Goal: Task Accomplishment & Management: Manage account settings

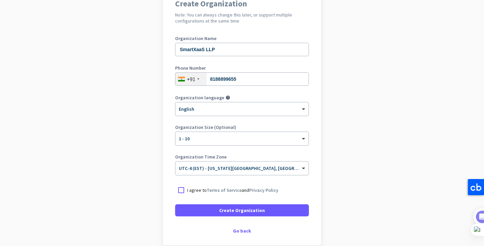
scroll to position [67, 0]
click at [181, 190] on div at bounding box center [181, 189] width 12 height 12
click at [251, 170] on span "UTC-4 (EST) - [US_STATE][GEOGRAPHIC_DATA], [GEOGRAPHIC_DATA], [GEOGRAPHIC_DATA]…" at bounding box center [296, 168] width 234 height 6
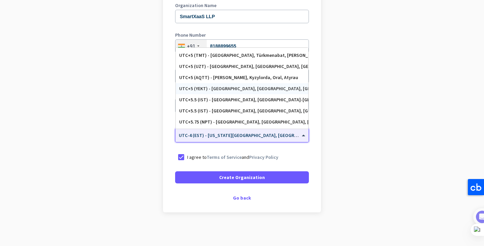
scroll to position [2627, 0]
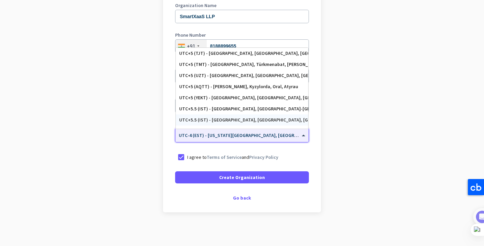
click at [243, 117] on div "UTC+5.5 (IST) - [GEOGRAPHIC_DATA], [GEOGRAPHIC_DATA], [GEOGRAPHIC_DATA], [GEOGR…" at bounding box center [242, 120] width 126 height 6
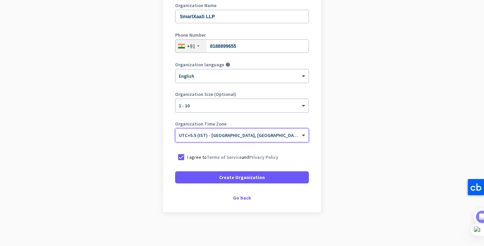
click at [142, 138] on app-onboarding-organization "Create Organization Note: You can always change this later, or support multiple…" at bounding box center [242, 100] width 484 height 291
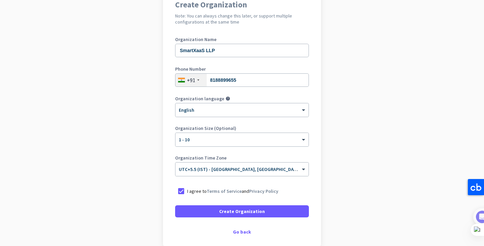
scroll to position [66, 0]
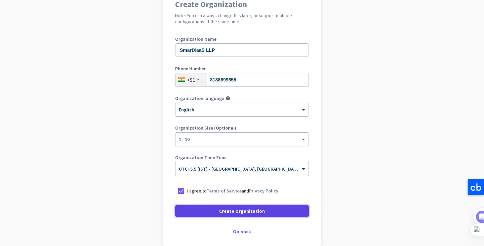
click at [245, 211] on span "Create Organization" at bounding box center [242, 210] width 46 height 7
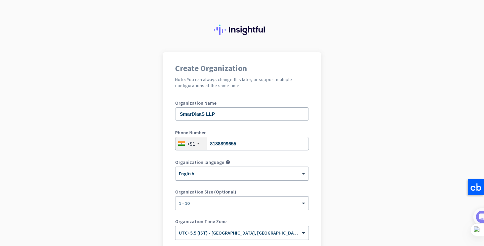
scroll to position [0, 0]
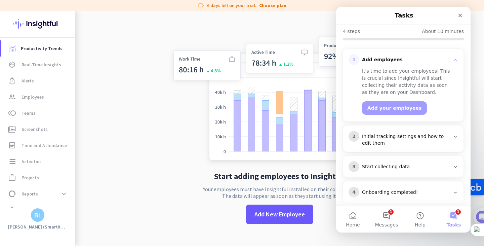
scroll to position [75, 0]
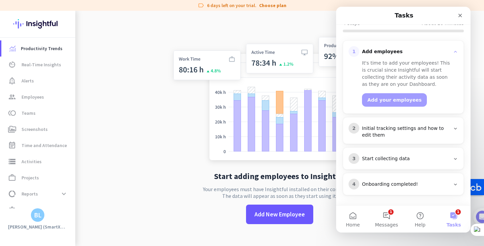
click at [446, 128] on div "Initial tracking settings and how to edit them" at bounding box center [406, 131] width 88 height 13
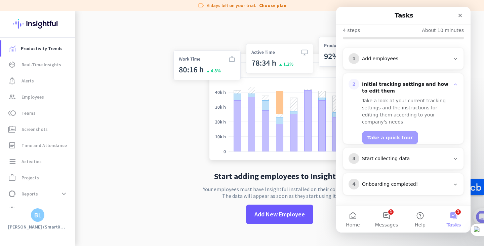
scroll to position [68, 0]
click at [440, 155] on div "Start collecting data" at bounding box center [406, 158] width 88 height 7
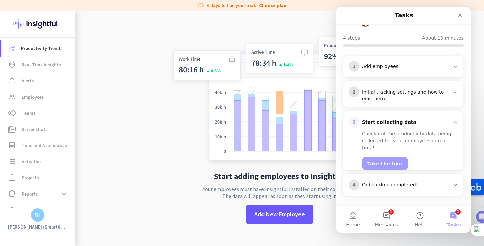
scroll to position [61, 0]
click at [452, 184] on icon "Intercom messenger" at bounding box center [454, 183] width 5 height 5
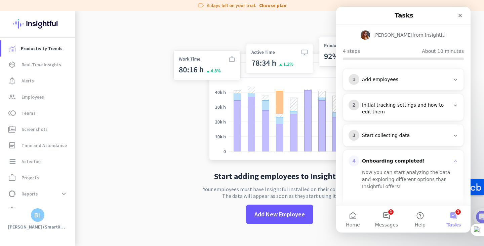
scroll to position [0, 0]
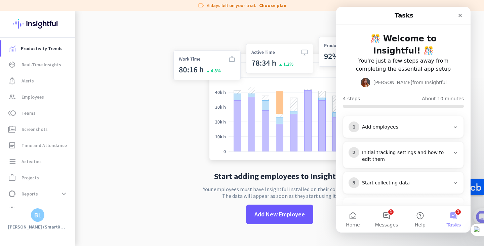
click at [428, 180] on div "Start collecting data" at bounding box center [406, 182] width 88 height 7
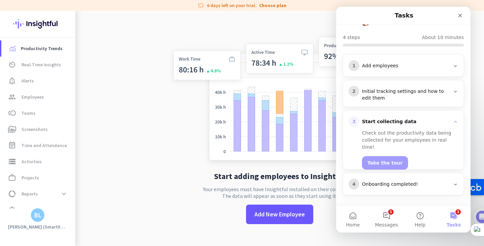
click at [408, 106] on div "2 Initial tracking settings and how to edit them" at bounding box center [403, 93] width 121 height 27
click at [408, 97] on div "Initial tracking settings and how to edit them" at bounding box center [406, 94] width 88 height 13
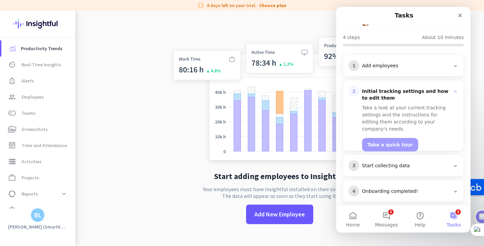
click at [406, 70] on div "1 Add employees" at bounding box center [403, 65] width 110 height 11
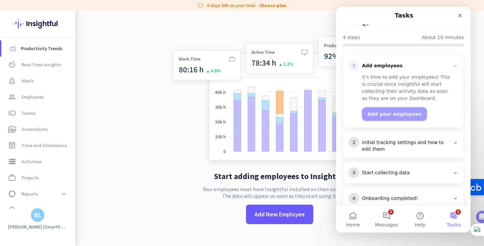
click at [392, 115] on button "Add your employees" at bounding box center [394, 113] width 65 height 13
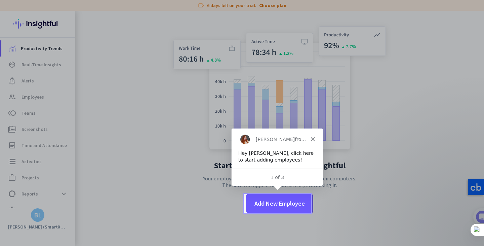
scroll to position [0, 0]
click at [312, 138] on polygon "Close" at bounding box center [312, 139] width 4 height 4
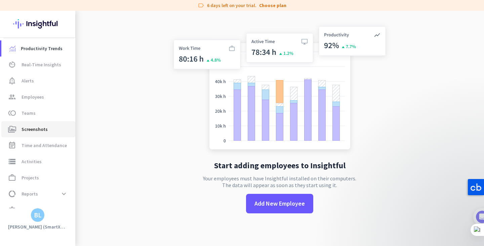
scroll to position [12, 0]
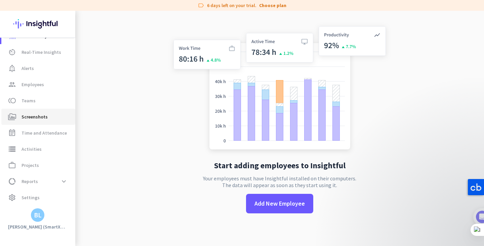
click at [42, 120] on span "Screenshots" at bounding box center [34, 117] width 26 height 8
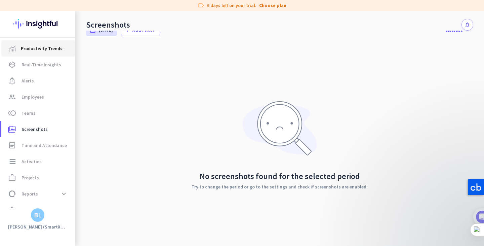
click at [37, 50] on span "Productivity Trends" at bounding box center [42, 48] width 42 height 8
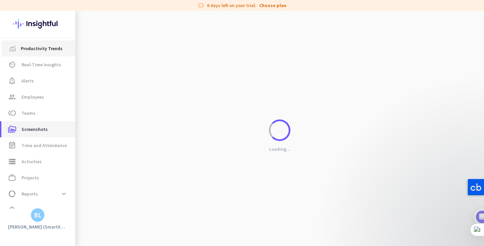
scroll to position [11, 0]
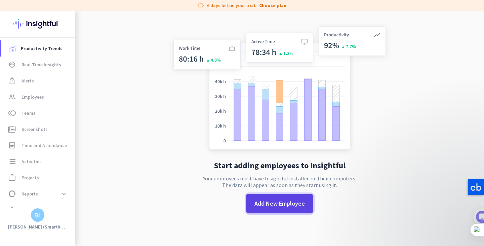
click at [271, 196] on span at bounding box center [279, 203] width 67 height 16
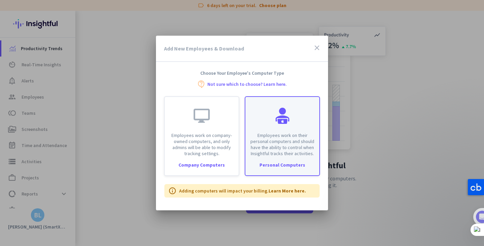
click at [273, 144] on p "Employees work on their personal computers and should have the ability to contr…" at bounding box center [282, 144] width 66 height 24
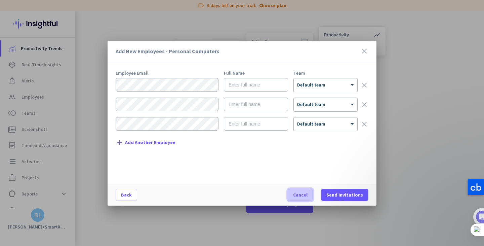
click at [299, 193] on span "Cancel" at bounding box center [300, 194] width 14 height 7
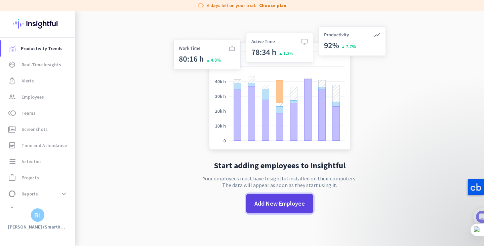
click at [267, 203] on span "Add New Employee" at bounding box center [279, 203] width 50 height 9
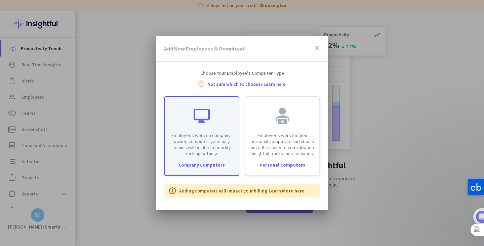
click at [221, 132] on p "Employees work on company-owned computers, and only admins will be able to modi…" at bounding box center [202, 144] width 66 height 24
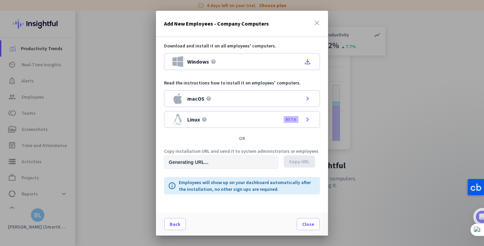
type input "[URL][DOMAIN_NAME]"
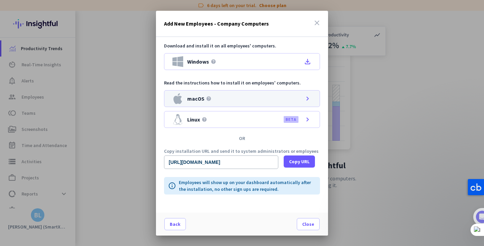
click at [252, 99] on div "macOS help chevron_right" at bounding box center [242, 98] width 156 height 17
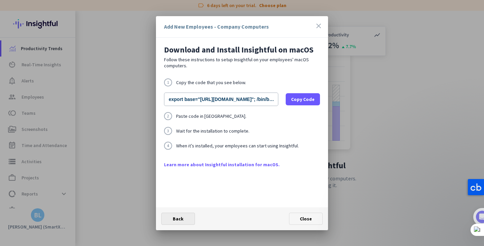
click at [178, 214] on span at bounding box center [178, 218] width 33 height 16
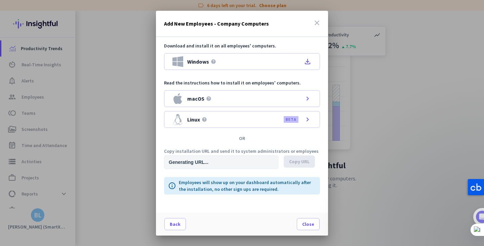
type input "[URL][DOMAIN_NAME]"
click at [177, 224] on span "Back" at bounding box center [175, 223] width 11 height 7
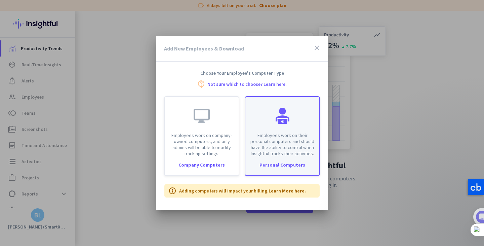
click at [272, 148] on p "Employees work on their personal computers and should have the ability to contr…" at bounding box center [282, 144] width 66 height 24
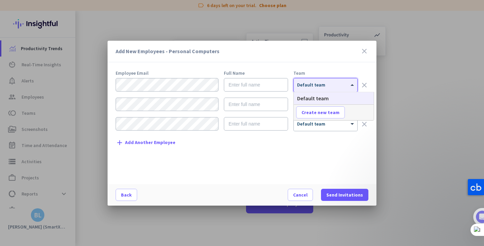
click at [312, 89] on div "× Default team" at bounding box center [325, 84] width 63 height 13
click at [316, 134] on form "× Default team clear × Default team clear × Default team clear" at bounding box center [242, 107] width 253 height 58
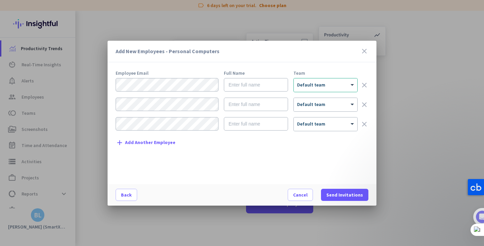
click at [267, 156] on div "Employee Email Full Name Team × Default team clear × Default team clear × Defau…" at bounding box center [245, 124] width 258 height 106
click at [302, 194] on span "Cancel" at bounding box center [300, 194] width 14 height 7
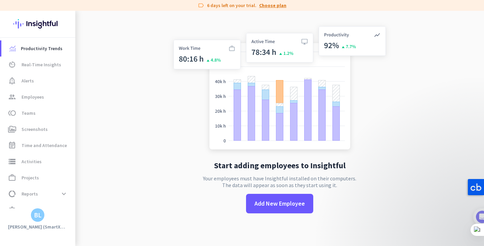
click at [272, 7] on link "Choose plan" at bounding box center [272, 5] width 27 height 7
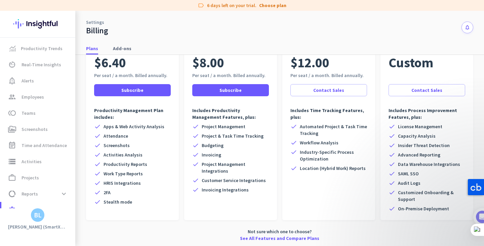
scroll to position [62, 0]
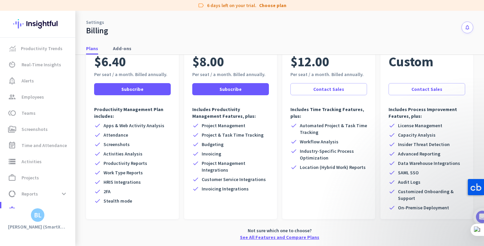
click at [281, 237] on link "See All Features and Compare Plans" at bounding box center [279, 236] width 79 height 7
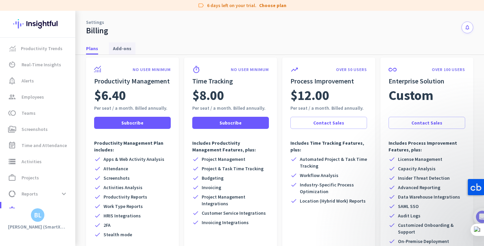
click at [127, 51] on span "Add-ons" at bounding box center [122, 48] width 18 height 7
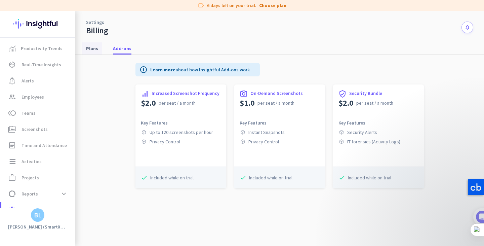
click at [95, 48] on span "Plans" at bounding box center [92, 48] width 12 height 7
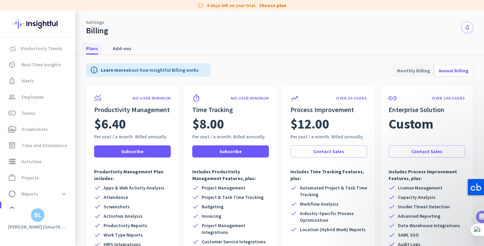
click at [95, 48] on span "Plans" at bounding box center [92, 48] width 12 height 7
click at [113, 47] on span "Add-ons" at bounding box center [122, 48] width 18 height 7
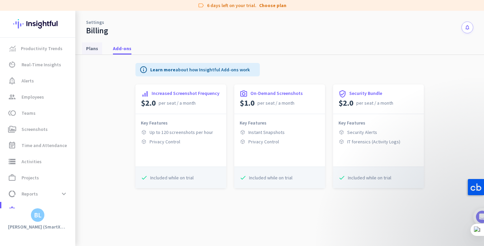
click at [89, 50] on span "Plans" at bounding box center [92, 48] width 12 height 7
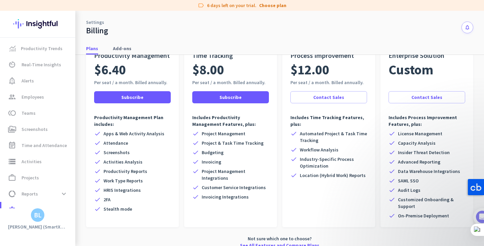
scroll to position [62, 0]
